Goal: Task Accomplishment & Management: Complete application form

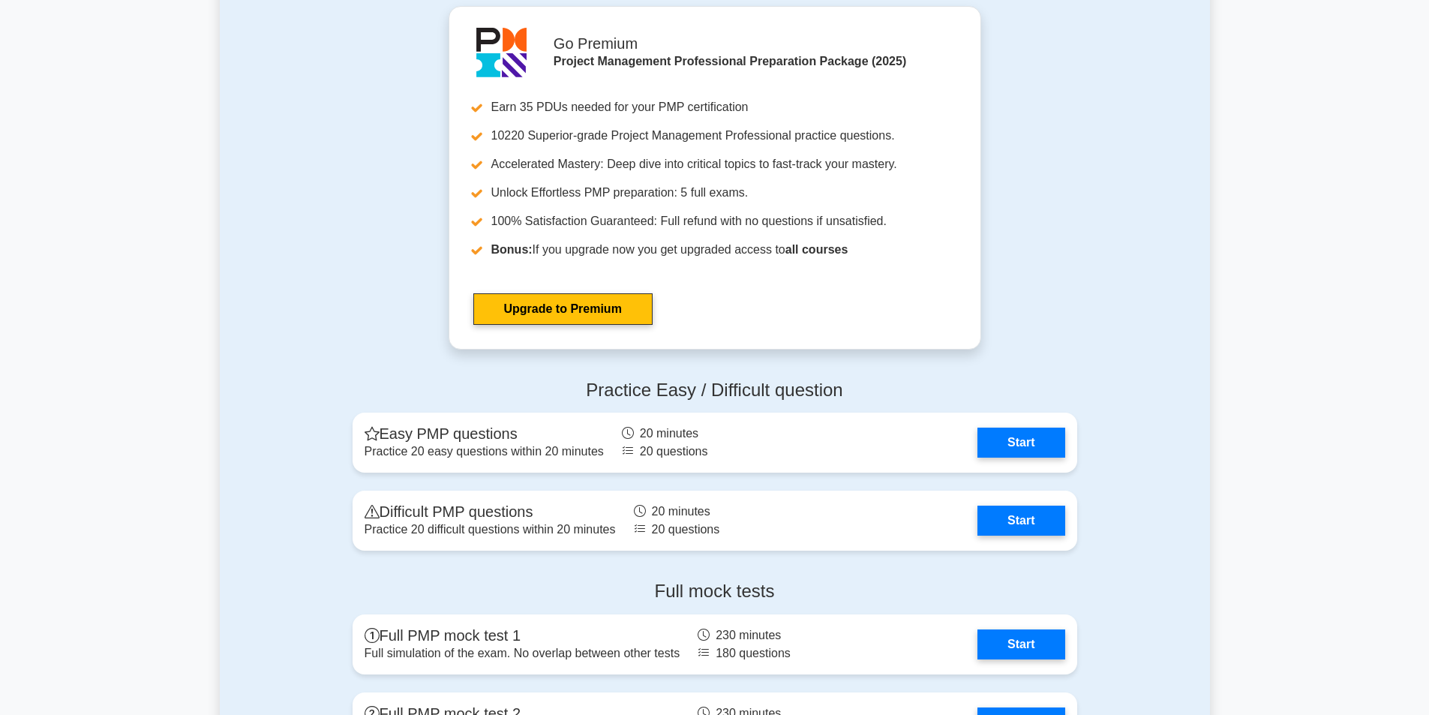
scroll to position [3783, 0]
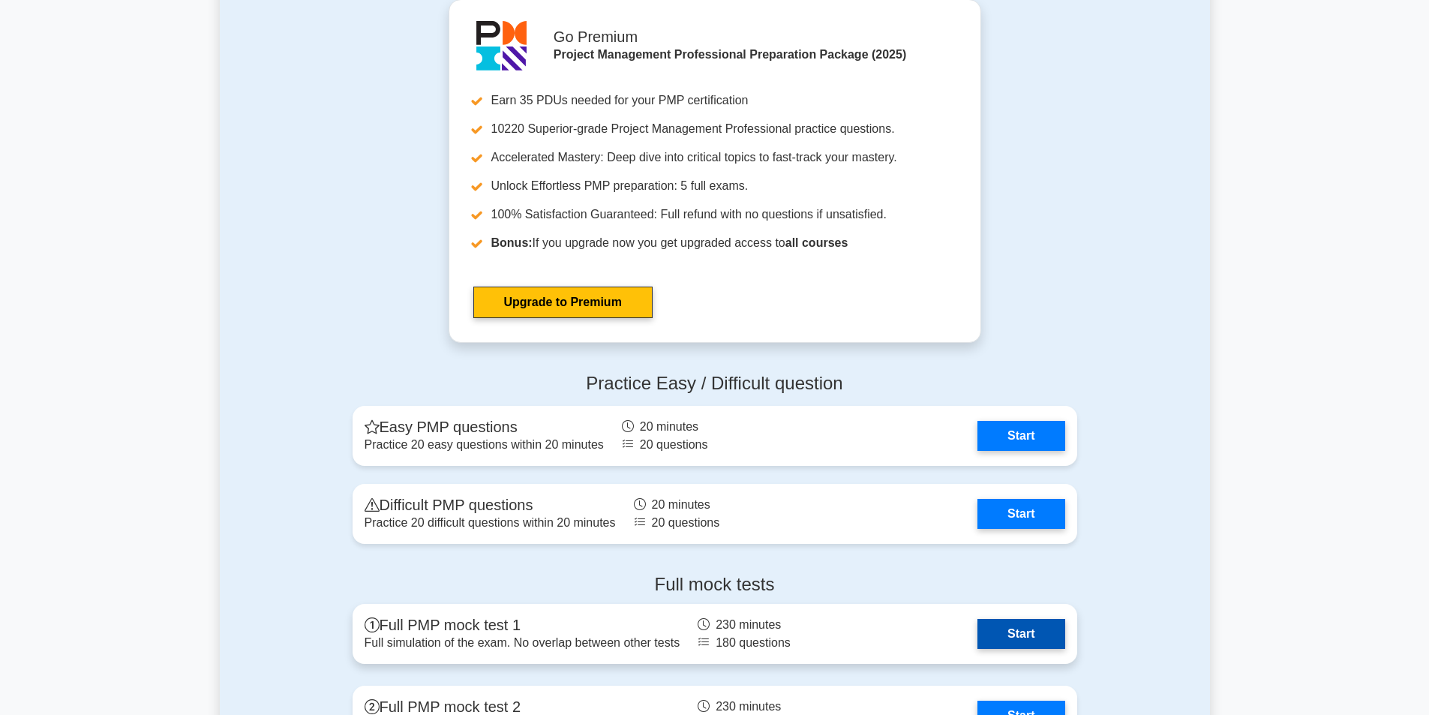
click at [986, 619] on link "Start" at bounding box center [1021, 634] width 87 height 30
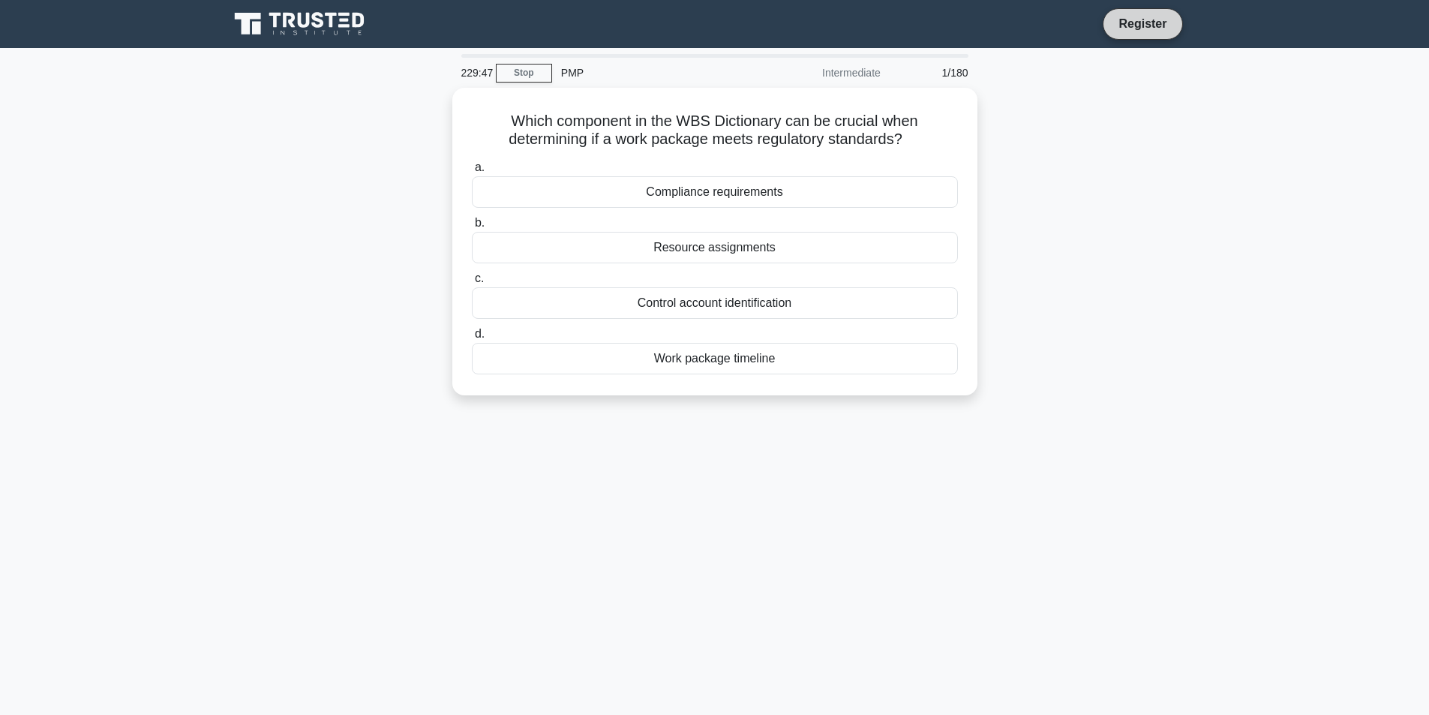
click at [1124, 17] on link "Register" at bounding box center [1143, 23] width 66 height 19
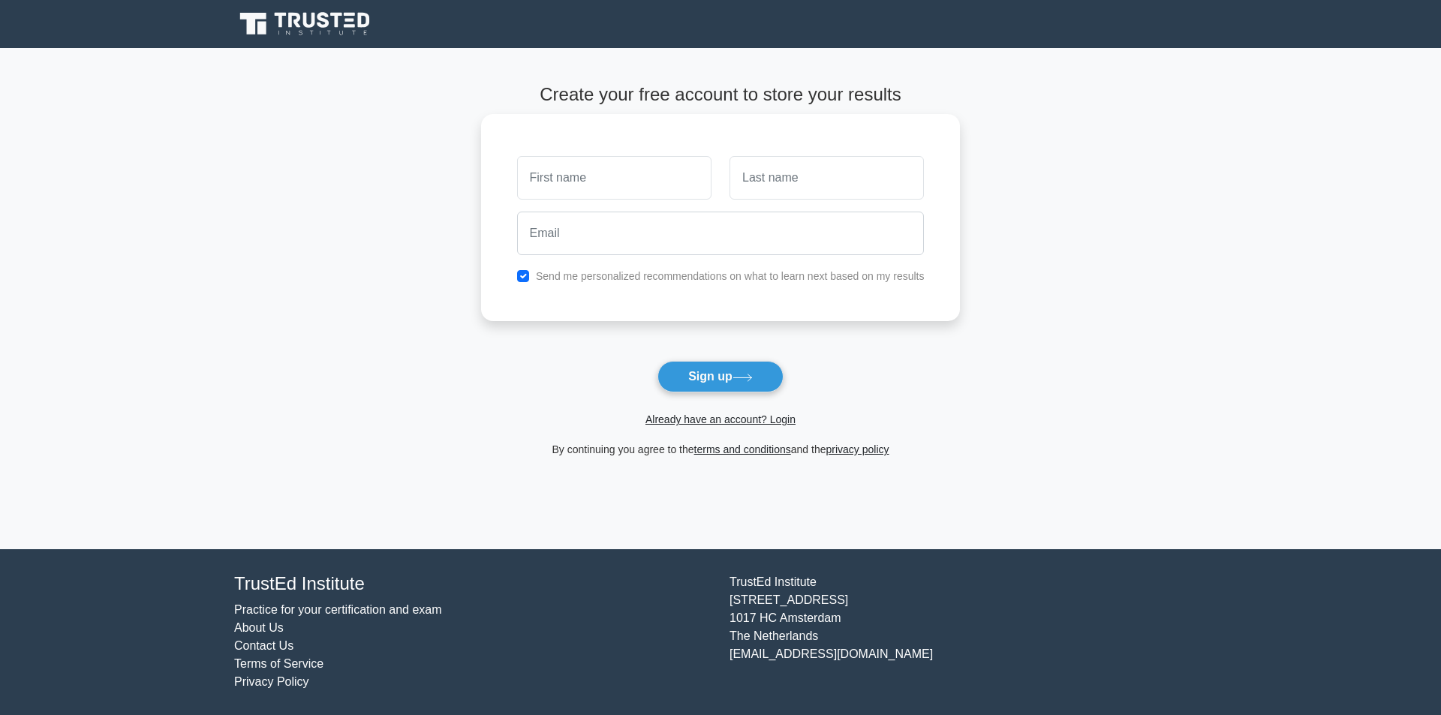
click at [537, 164] on input "text" at bounding box center [614, 178] width 194 height 44
type input "[PERSON_NAME]"
click at [749, 169] on input "text" at bounding box center [826, 178] width 194 height 44
type input "Turner"
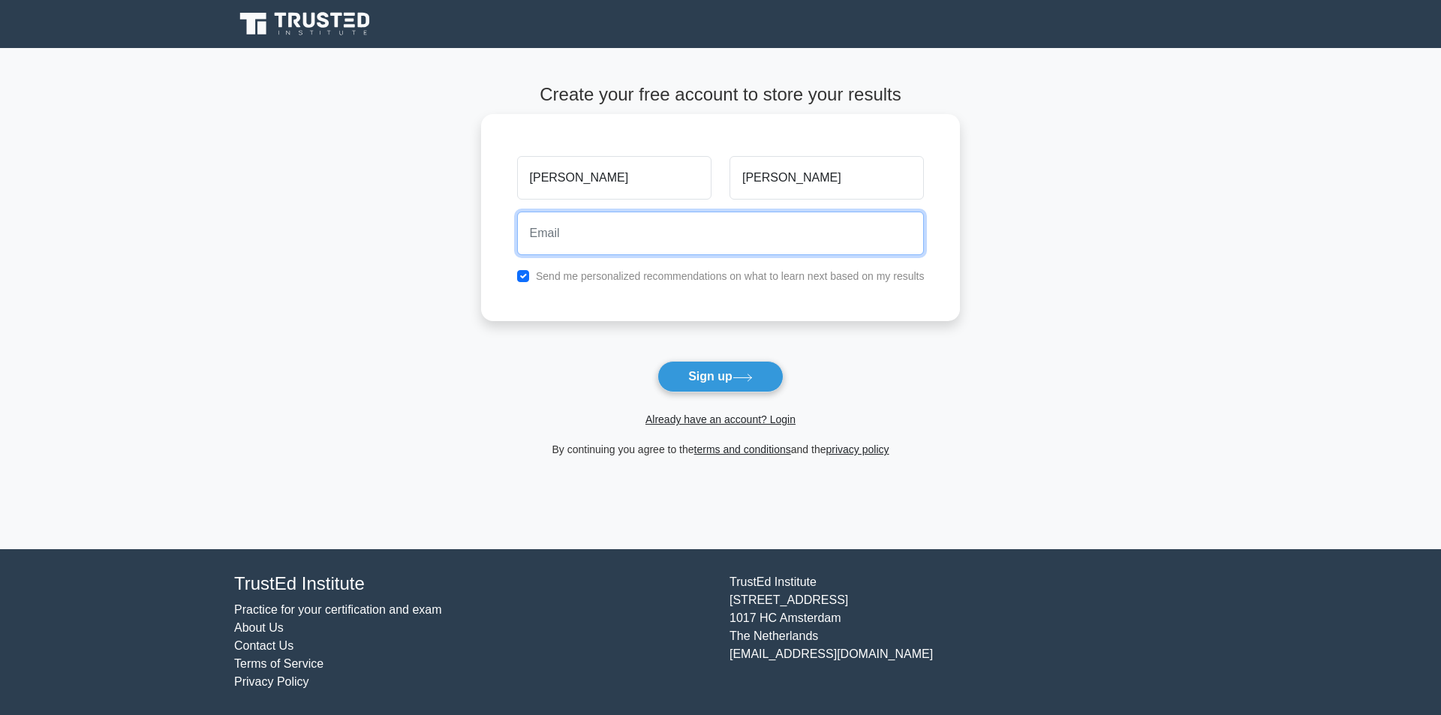
click at [599, 220] on input "email" at bounding box center [720, 234] width 407 height 44
type input "Dora_Turner@yahoo.com"
click at [519, 275] on input "checkbox" at bounding box center [523, 276] width 12 height 12
checkbox input "false"
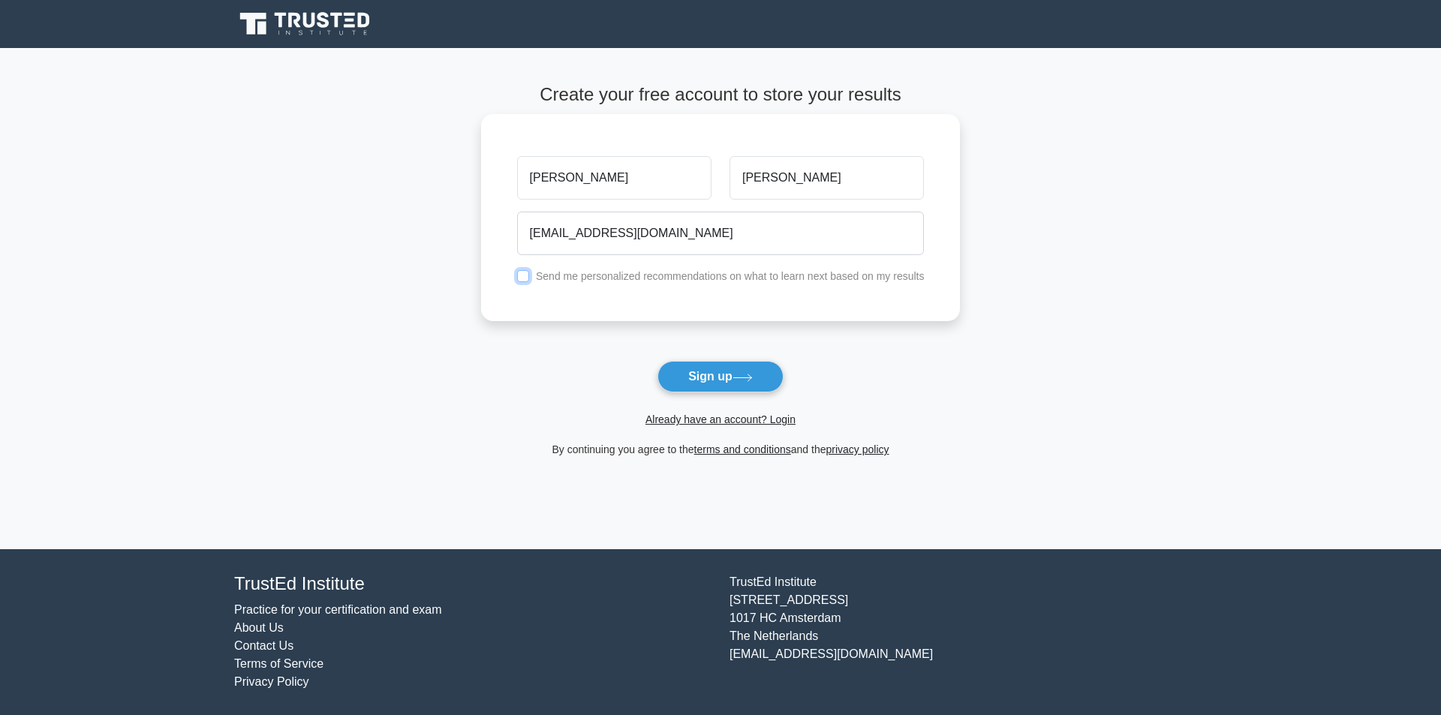
click at [657, 361] on button "Sign up" at bounding box center [720, 377] width 126 height 32
